Goal: Use online tool/utility: Utilize a website feature to perform a specific function

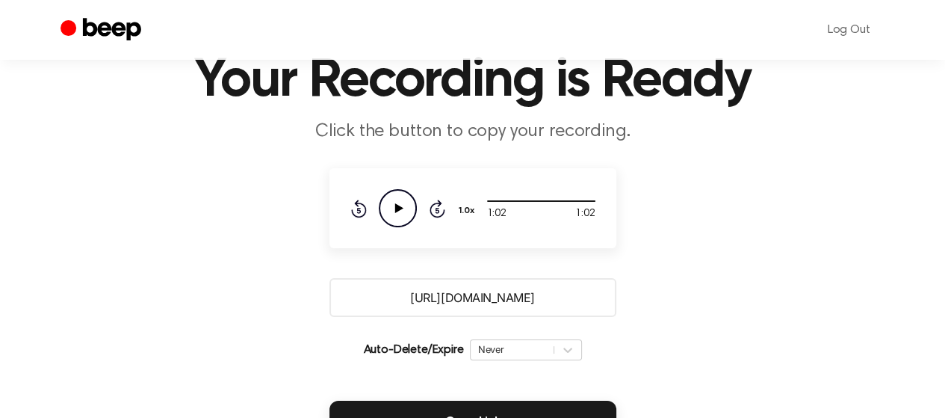
click at [399, 213] on icon "Play Audio" at bounding box center [398, 208] width 38 height 38
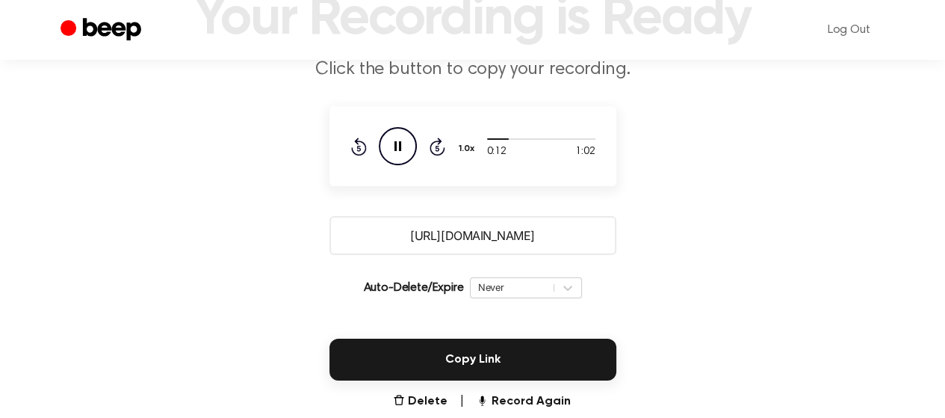
scroll to position [140, 0]
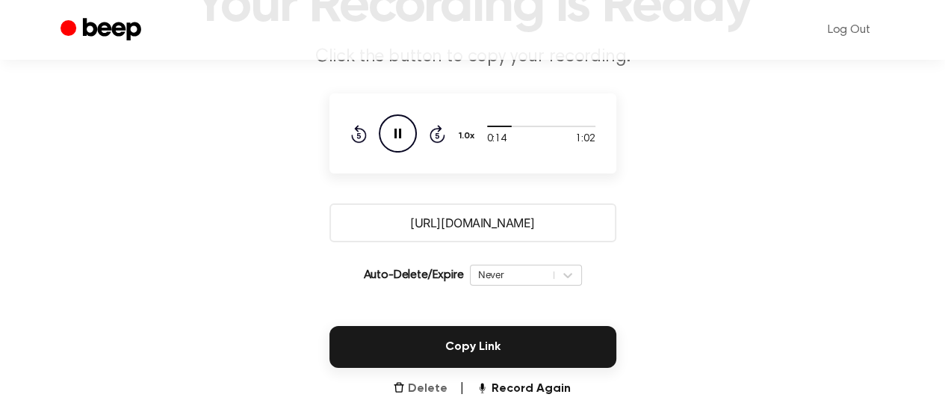
click at [424, 391] on button "Delete" at bounding box center [420, 388] width 55 height 18
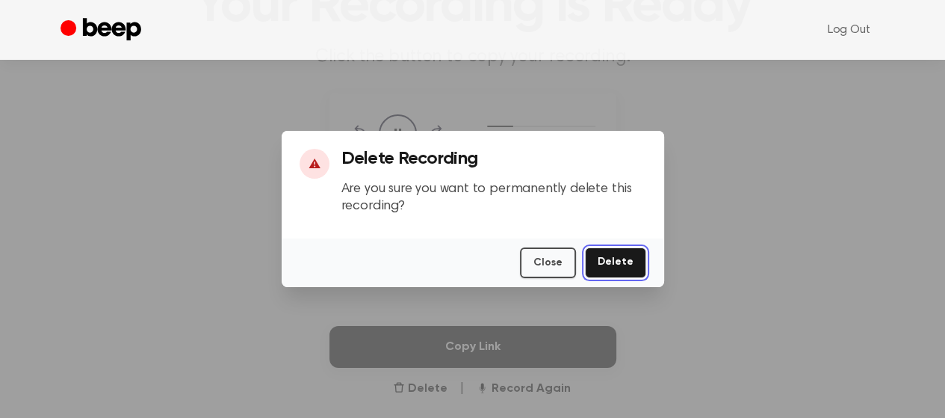
click at [614, 255] on button "Delete" at bounding box center [615, 262] width 61 height 31
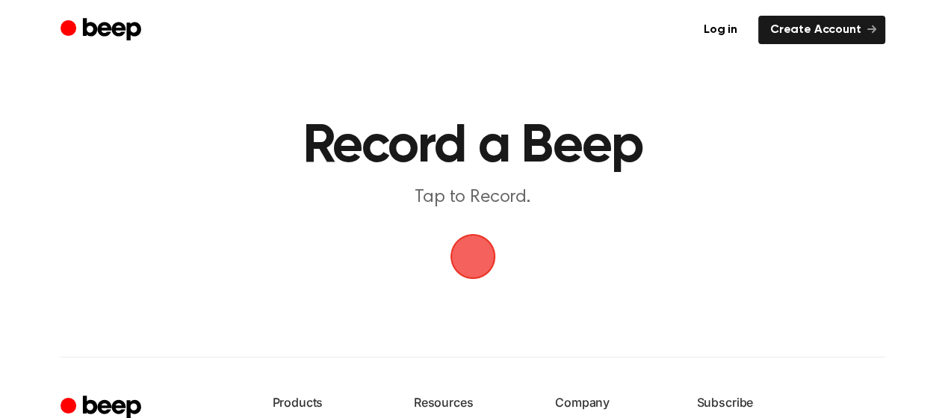
click at [482, 270] on span "button" at bounding box center [472, 256] width 49 height 49
click at [465, 246] on span "button" at bounding box center [473, 256] width 42 height 42
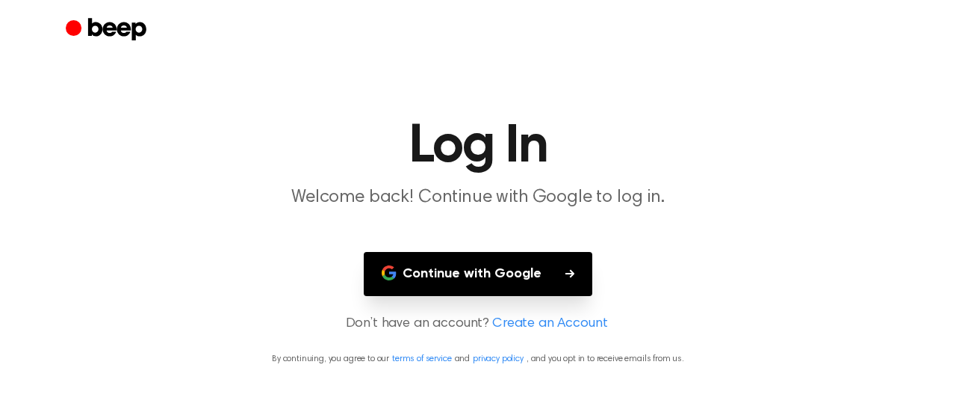
click at [439, 267] on button "Continue with Google" at bounding box center [478, 274] width 229 height 44
